Goal: Use online tool/utility: Use online tool/utility

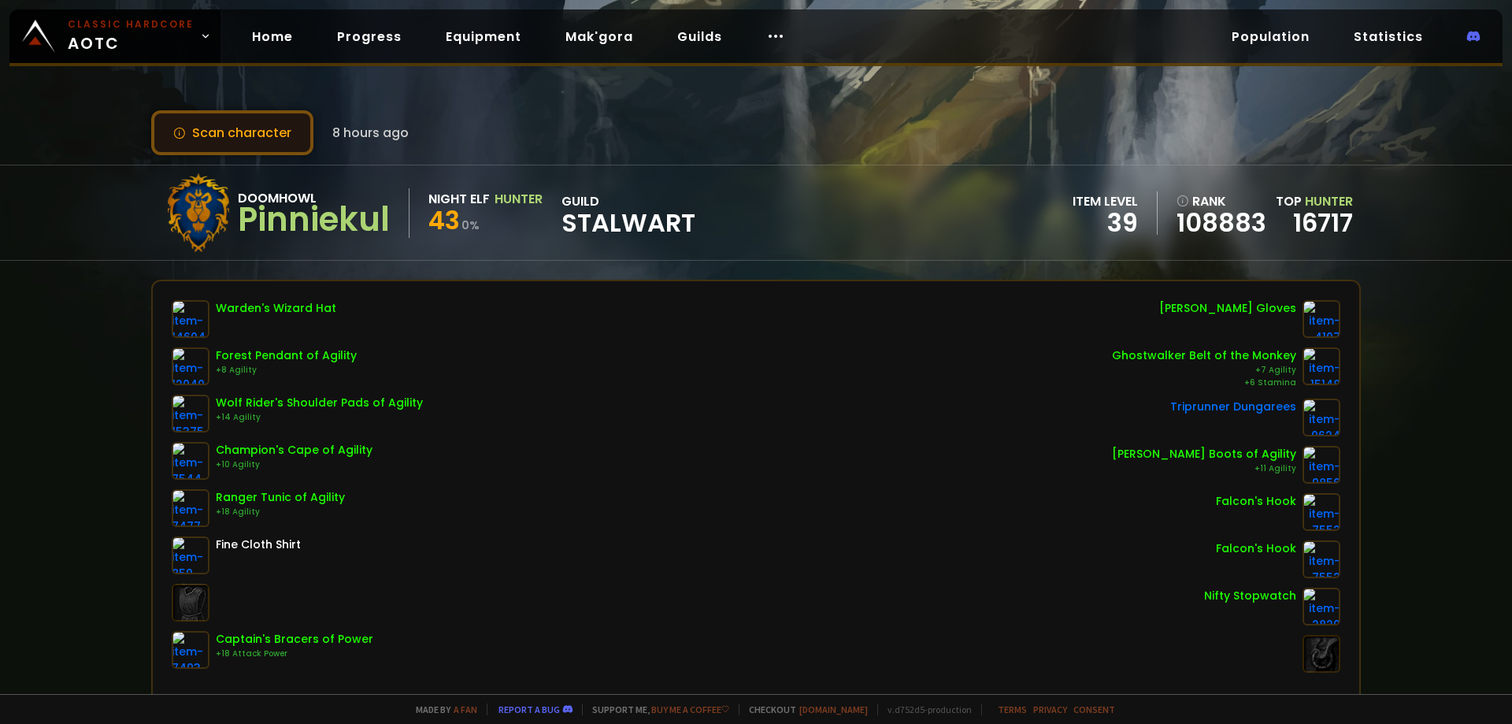
click at [222, 128] on button "Scan character" at bounding box center [232, 132] width 162 height 45
click at [251, 145] on button "Scan character" at bounding box center [232, 132] width 162 height 45
click at [259, 133] on button "Scan character" at bounding box center [232, 132] width 162 height 45
